Goal: Task Accomplishment & Management: Use online tool/utility

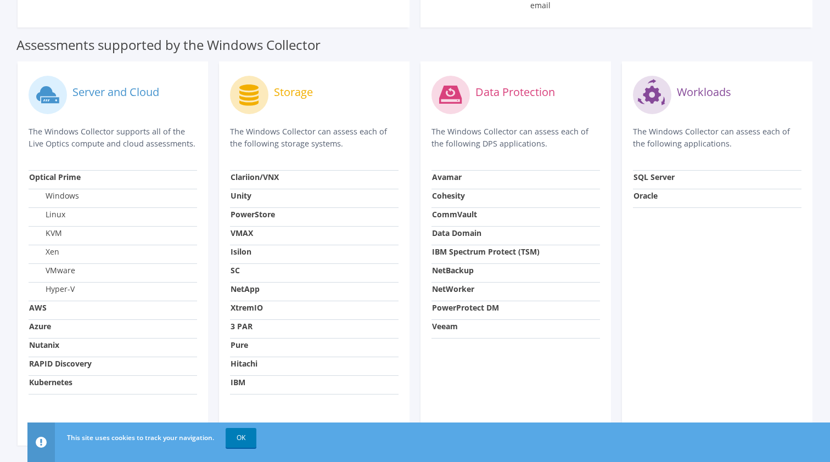
scroll to position [364, 0]
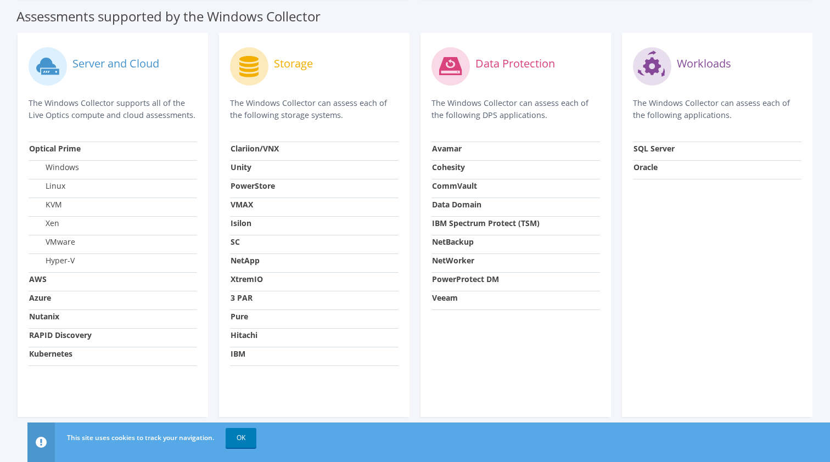
click at [169, 297] on td "Azure" at bounding box center [113, 300] width 169 height 19
click at [243, 434] on link "OK" at bounding box center [241, 438] width 31 height 20
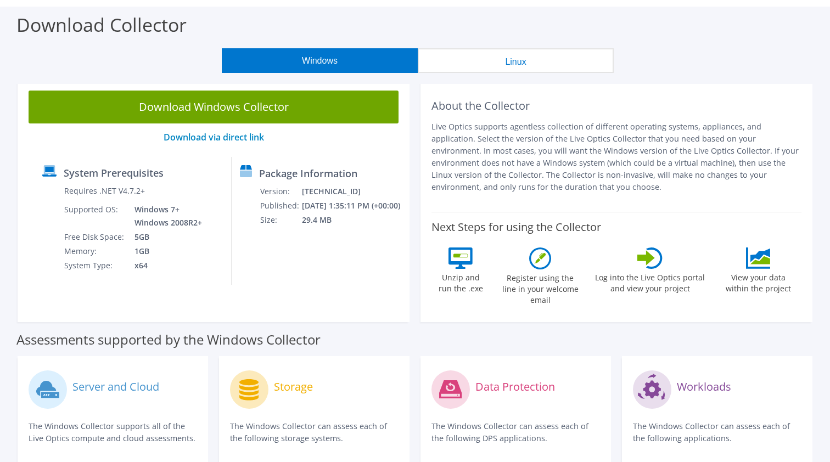
scroll to position [34, 0]
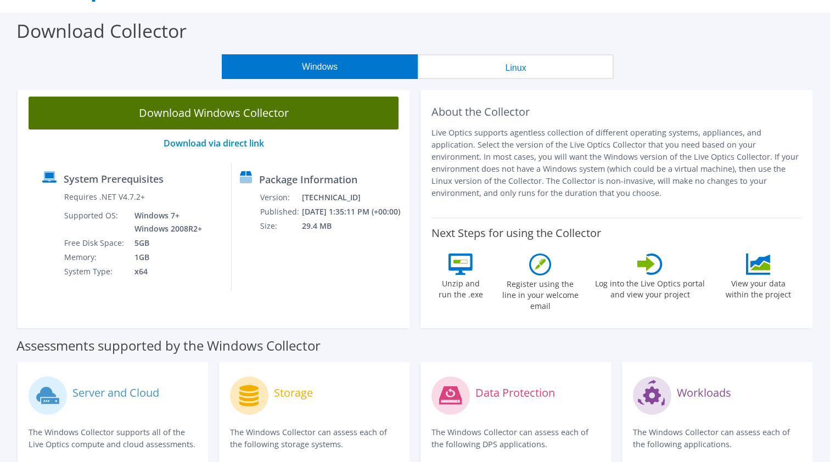
click at [264, 108] on link "Download Windows Collector" at bounding box center [214, 113] width 370 height 33
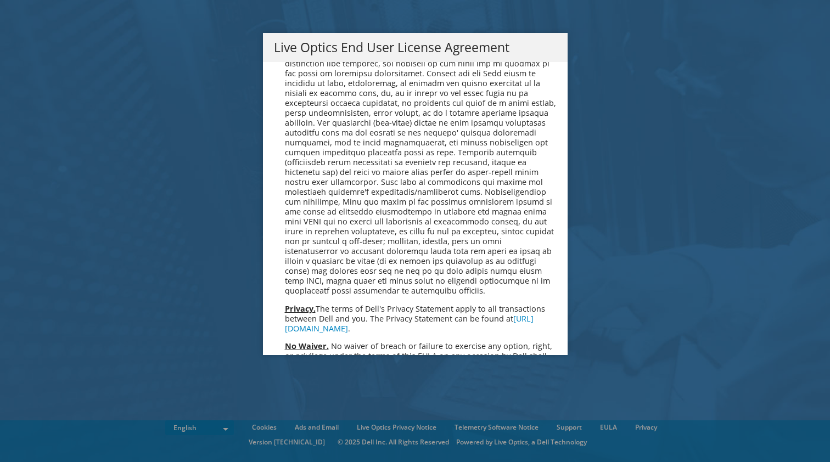
scroll to position [4025, 0]
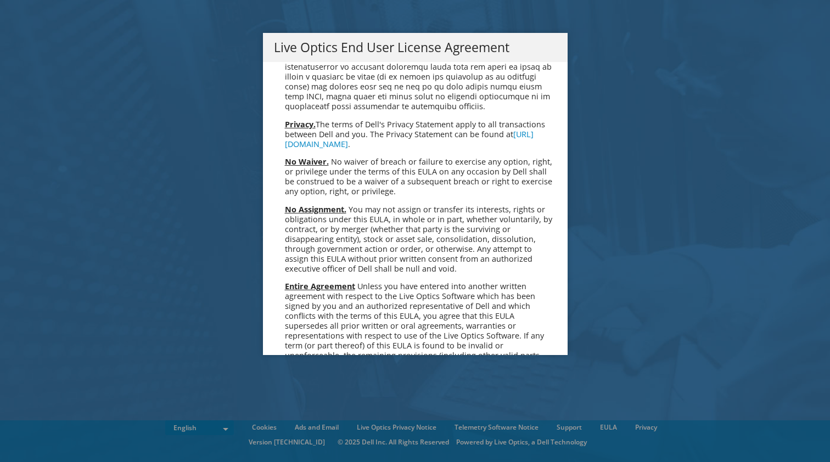
click at [308, 449] on link "Accept" at bounding box center [302, 462] width 56 height 26
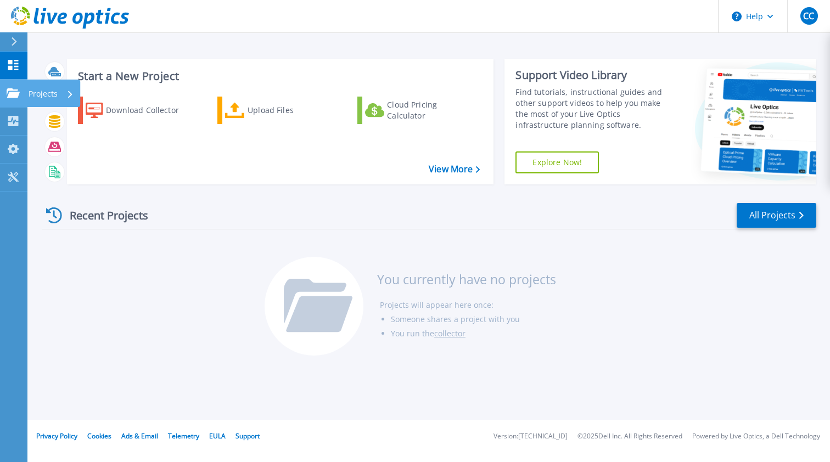
click at [15, 86] on link "Projects Projects" at bounding box center [13, 94] width 27 height 28
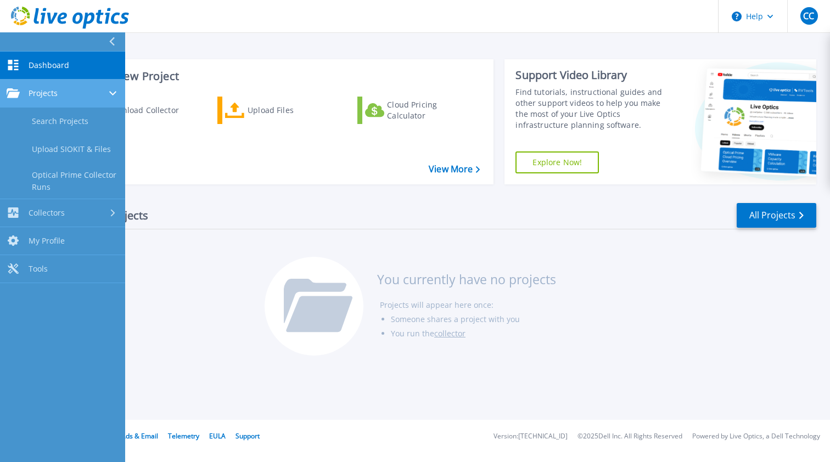
click at [15, 86] on link "Projects Projects" at bounding box center [62, 94] width 125 height 28
click at [43, 71] on link "Dashboard Dashboard" at bounding box center [62, 66] width 125 height 28
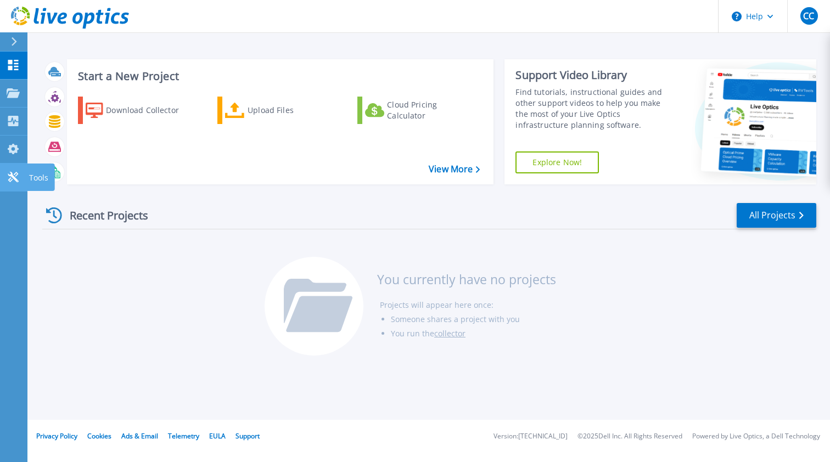
click at [17, 178] on icon at bounding box center [13, 177] width 13 height 10
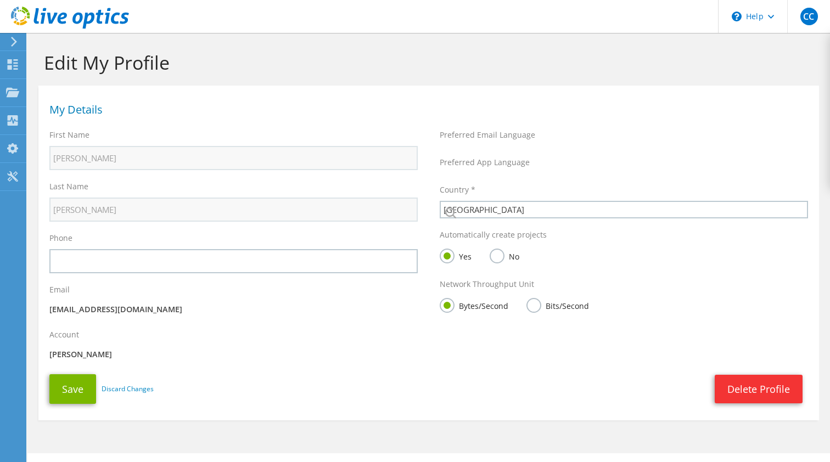
select select "224"
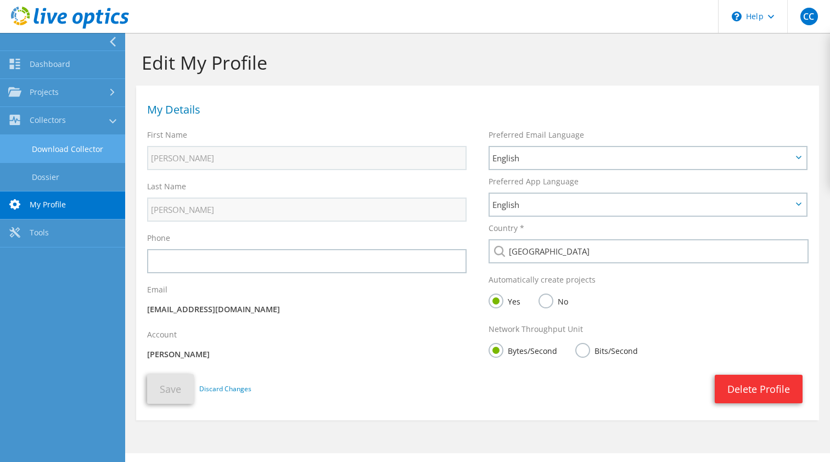
click at [34, 151] on link "Download Collector" at bounding box center [62, 149] width 125 height 28
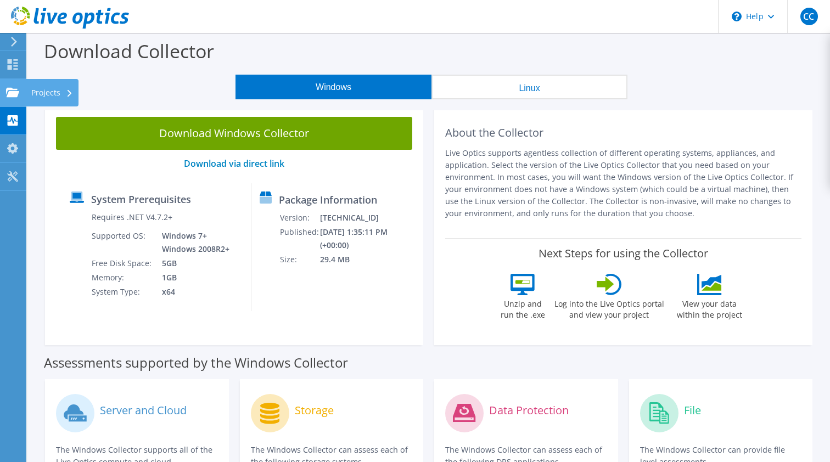
click at [13, 96] on use at bounding box center [12, 91] width 13 height 9
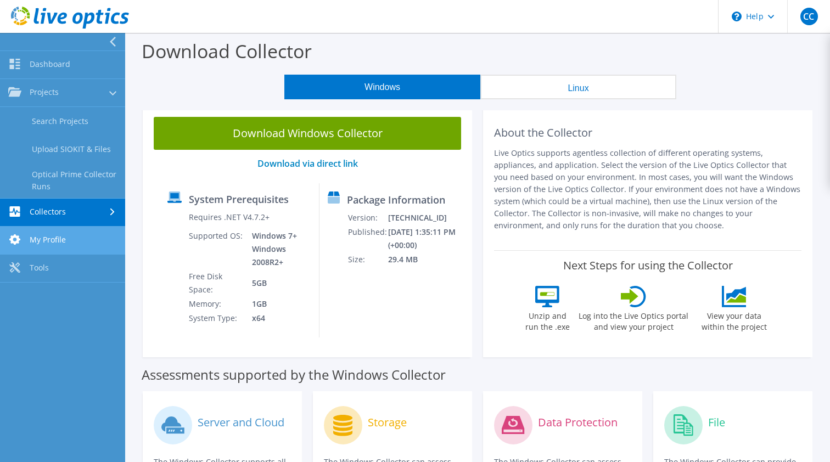
click at [48, 235] on link "My Profile" at bounding box center [62, 241] width 125 height 28
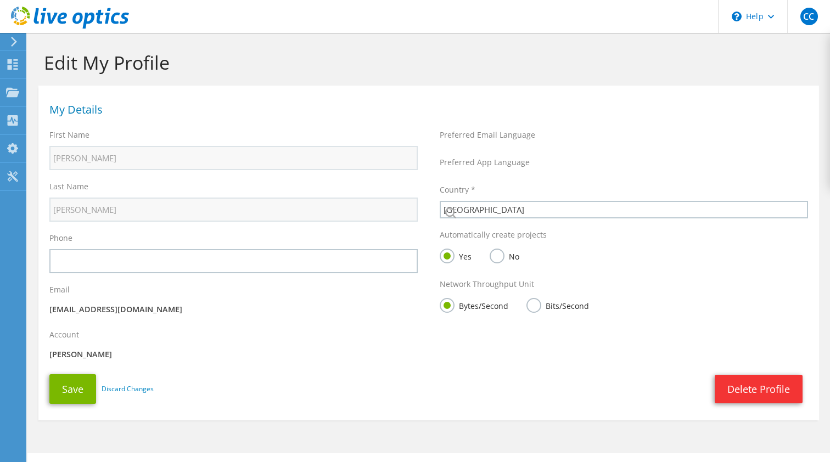
select select "224"
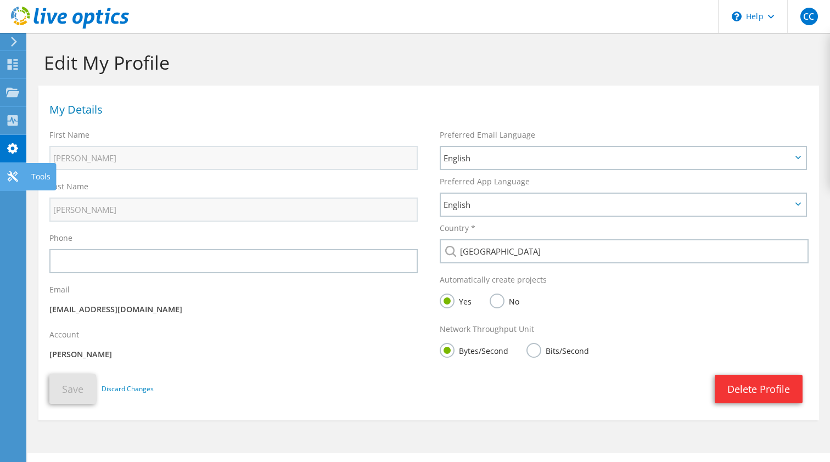
click at [14, 182] on div at bounding box center [12, 178] width 13 height 12
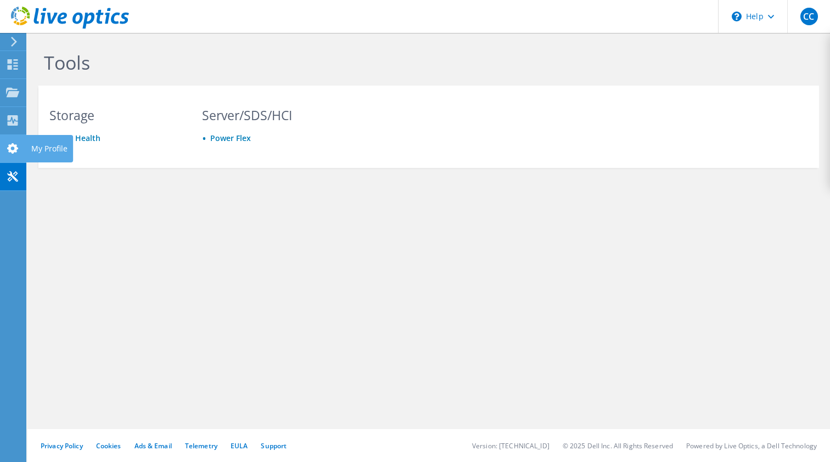
click at [10, 155] on div at bounding box center [12, 150] width 13 height 12
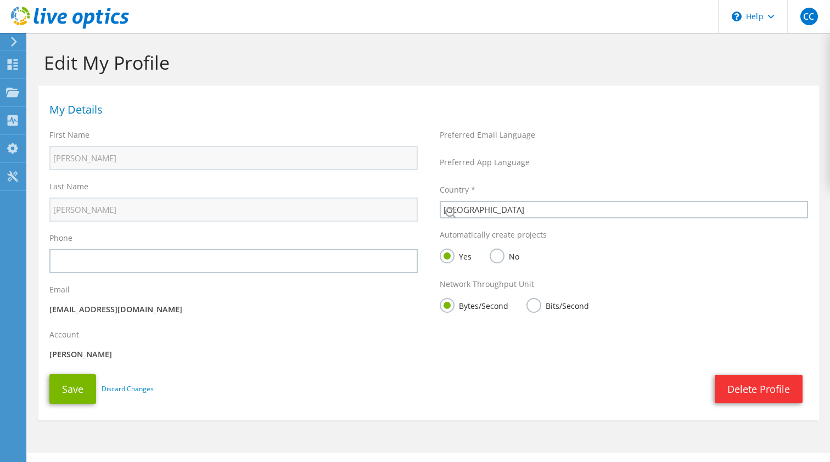
select select "224"
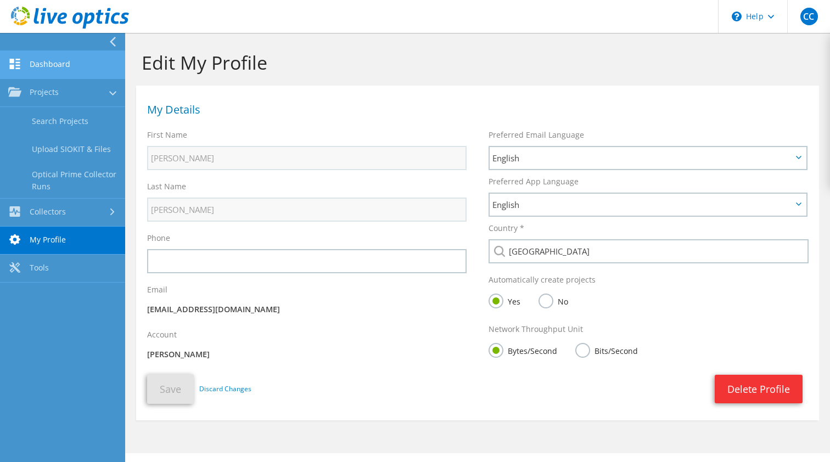
click at [17, 56] on link "Dashboard" at bounding box center [62, 65] width 125 height 28
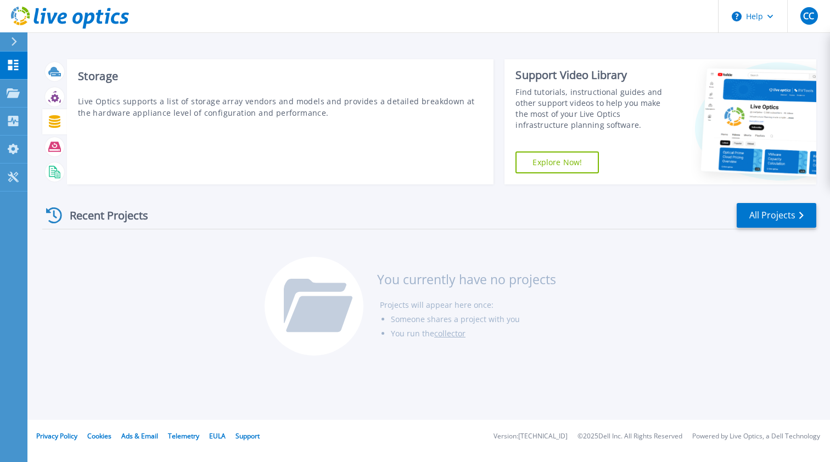
click at [55, 130] on div at bounding box center [54, 121] width 19 height 19
click at [54, 148] on icon at bounding box center [54, 147] width 13 height 10
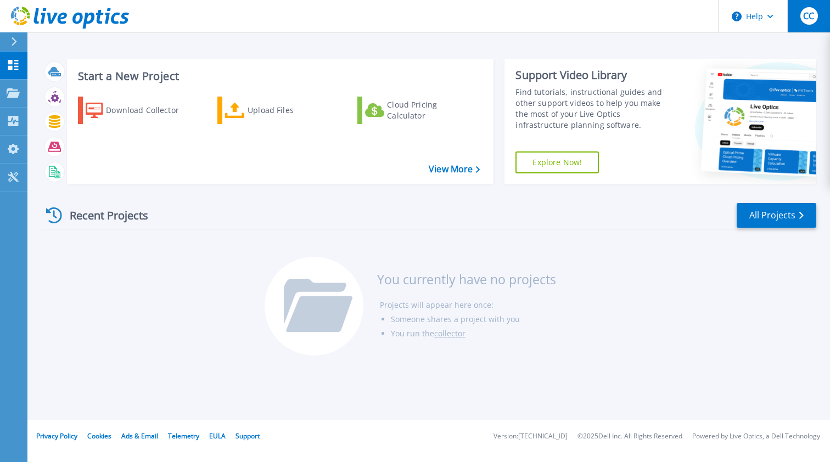
click at [814, 6] on button "CC" at bounding box center [809, 16] width 43 height 32
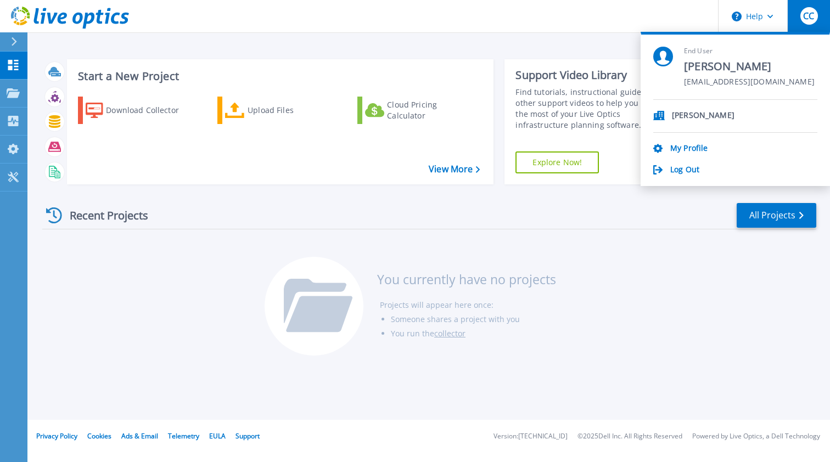
click at [425, 82] on div "Start a New Project Download Collector Upload Files Cloud Pricing Calculator Vi…" at bounding box center [280, 121] width 427 height 125
